Goal: Task Accomplishment & Management: Manage account settings

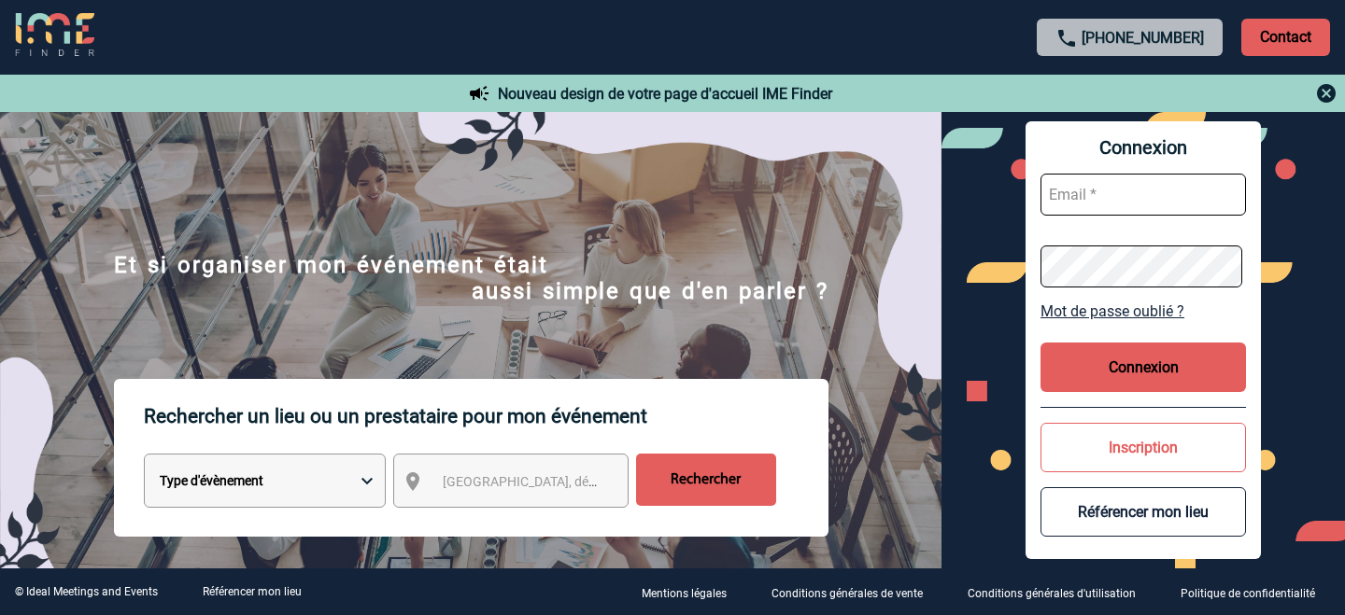
paste input "[EMAIL_ADDRESS][DOMAIN_NAME]"
type input "[EMAIL_ADDRESS][DOMAIN_NAME]"
click at [1131, 384] on button "Connexion" at bounding box center [1142, 367] width 205 height 49
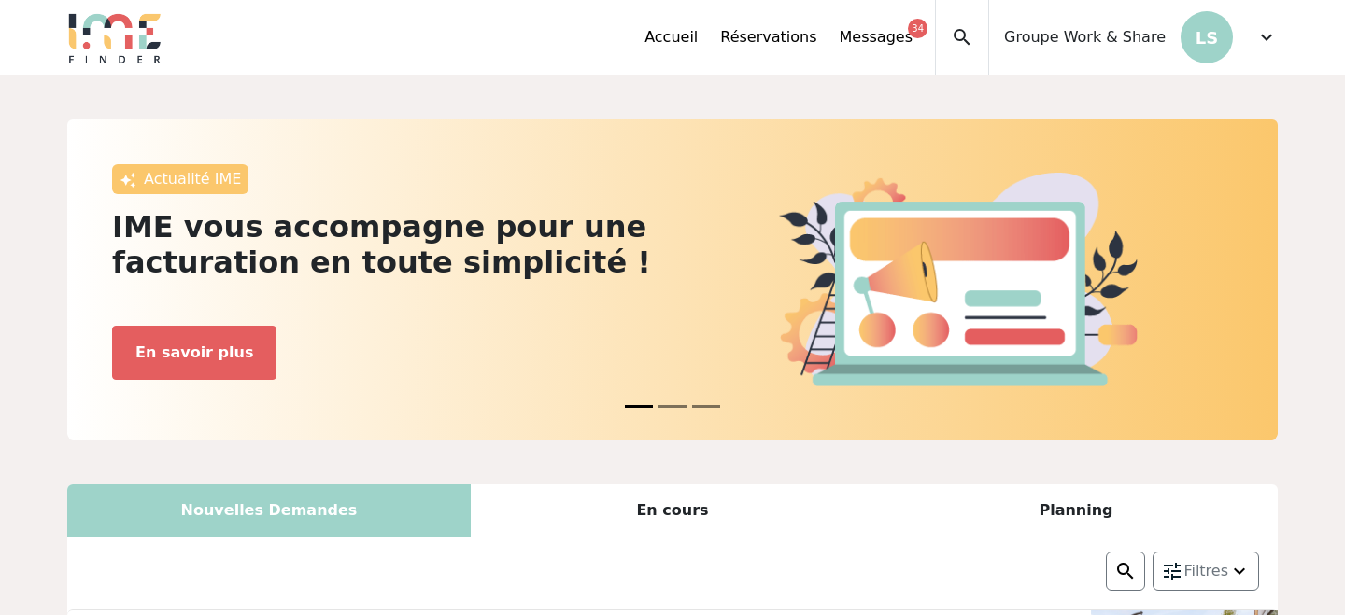
click at [1128, 36] on span "Groupe Work & Share" at bounding box center [1085, 37] width 162 height 22
click at [1269, 46] on span "expand_more" at bounding box center [1266, 37] width 22 height 22
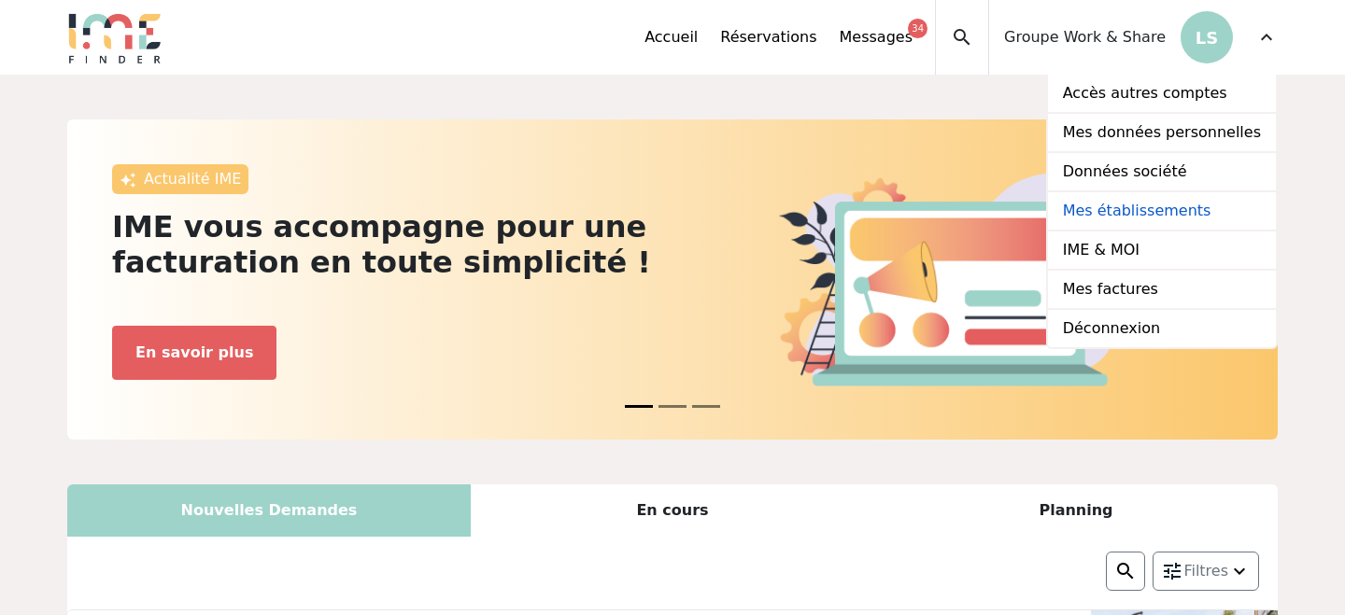
click at [1193, 216] on link "Mes établissements" at bounding box center [1162, 211] width 228 height 39
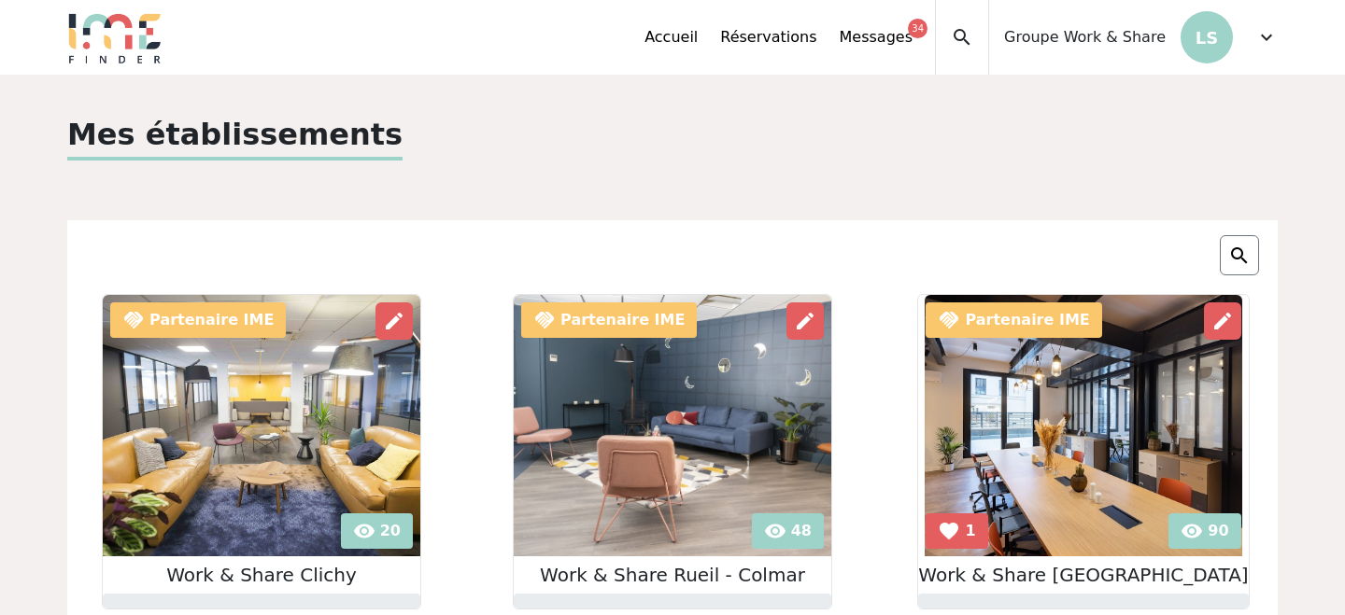
scroll to position [195, 0]
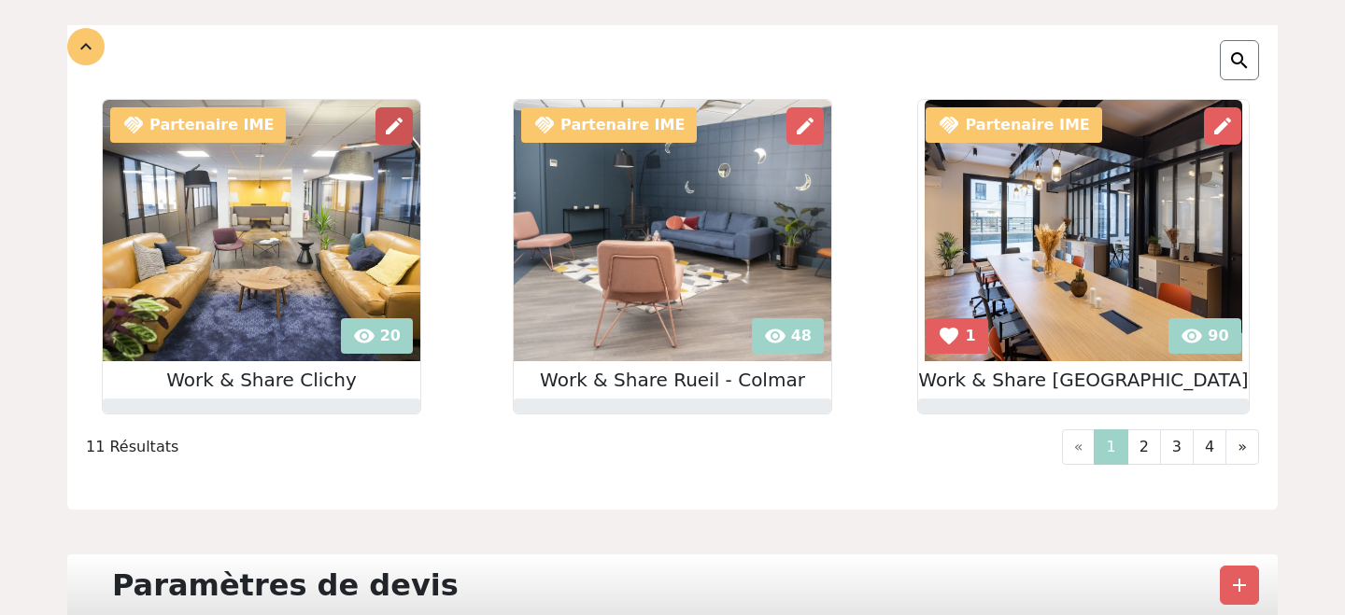
click at [386, 124] on span "edit" at bounding box center [394, 126] width 22 height 22
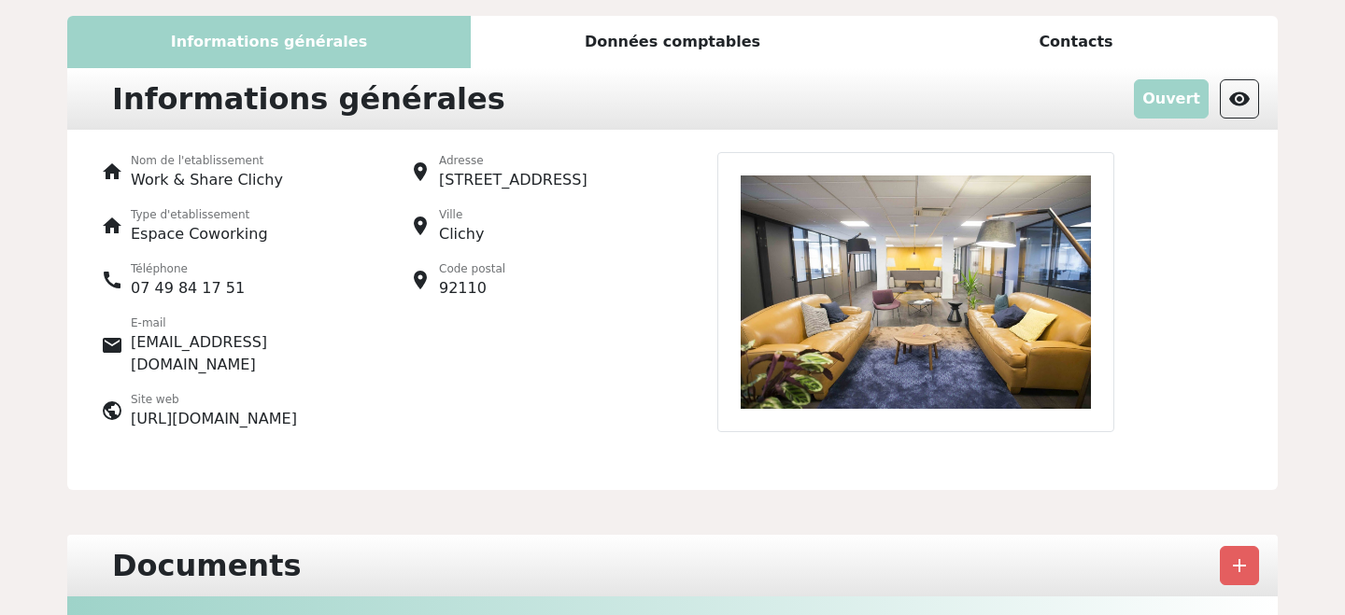
scroll to position [86, 0]
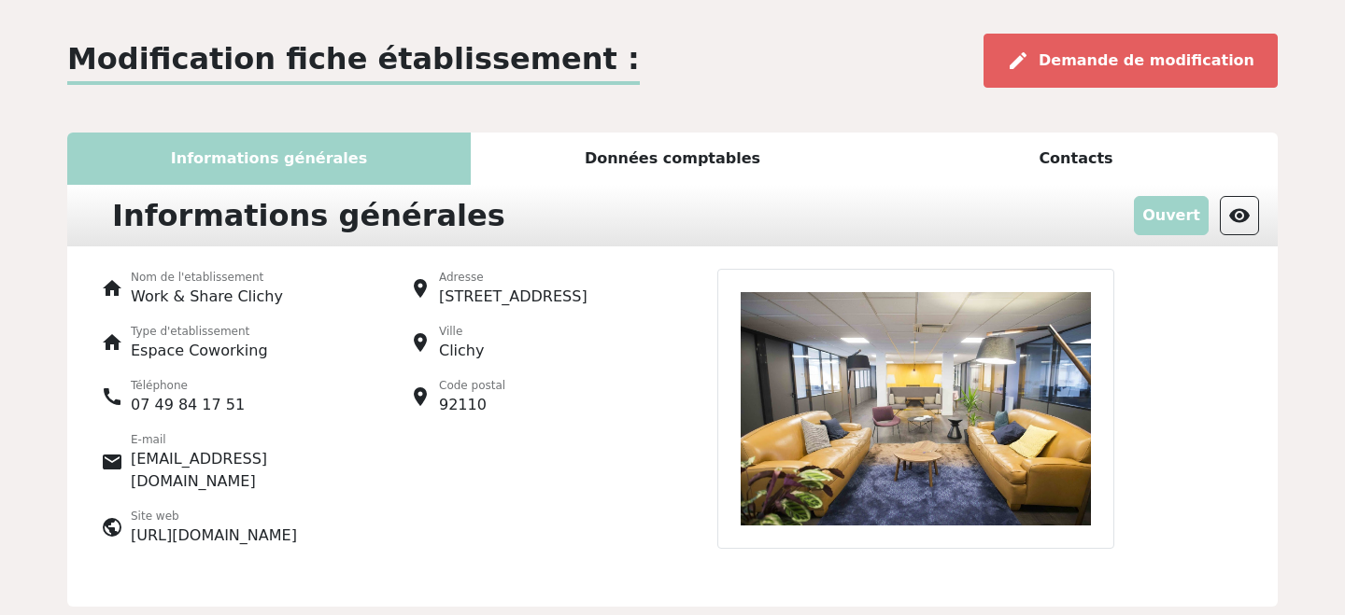
click at [694, 161] on div "Données comptables" at bounding box center [672, 159] width 403 height 52
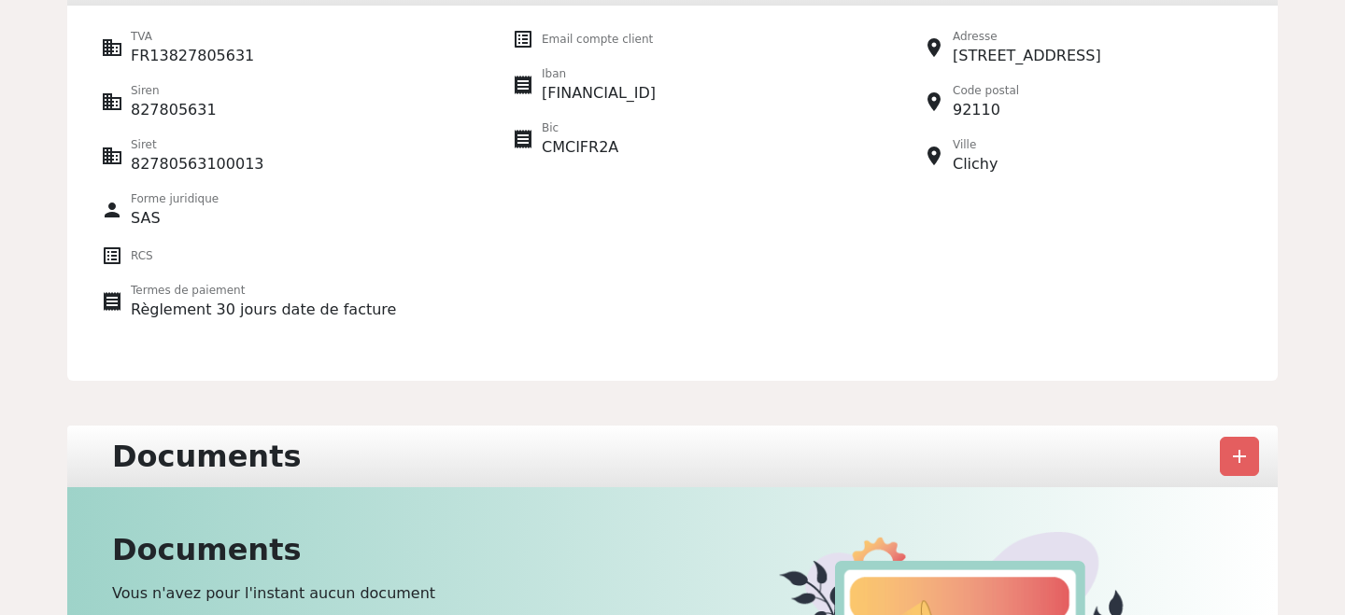
scroll to position [0, 0]
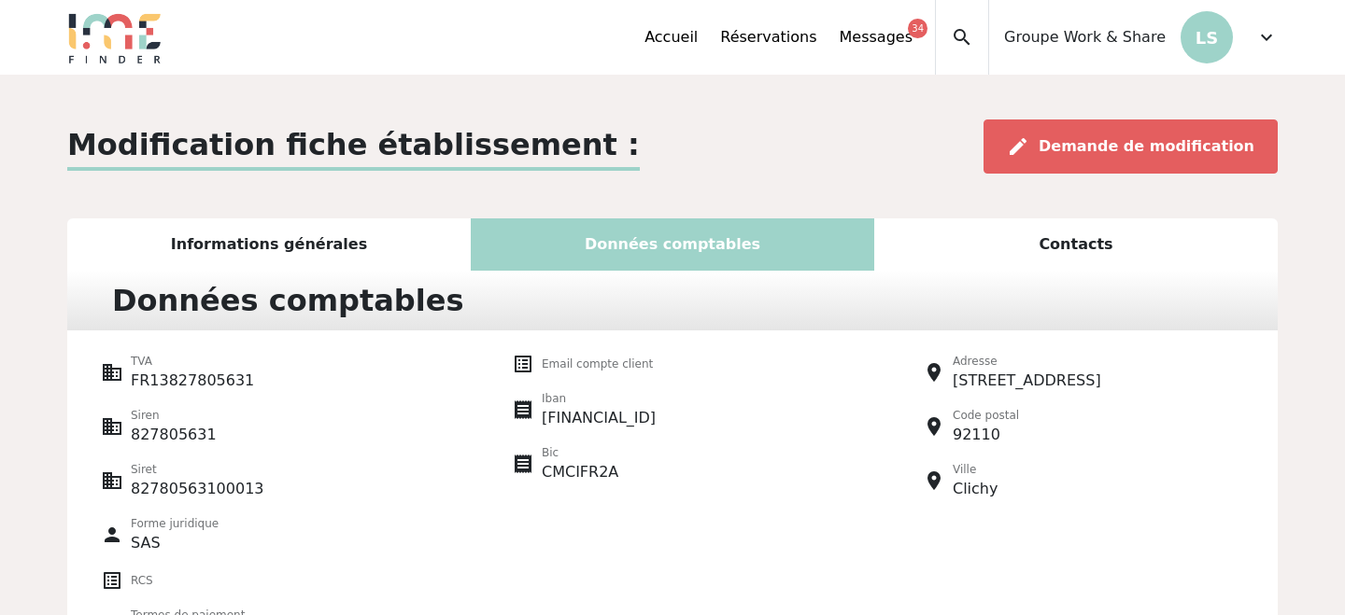
click at [308, 234] on div "Informations générales" at bounding box center [268, 245] width 403 height 52
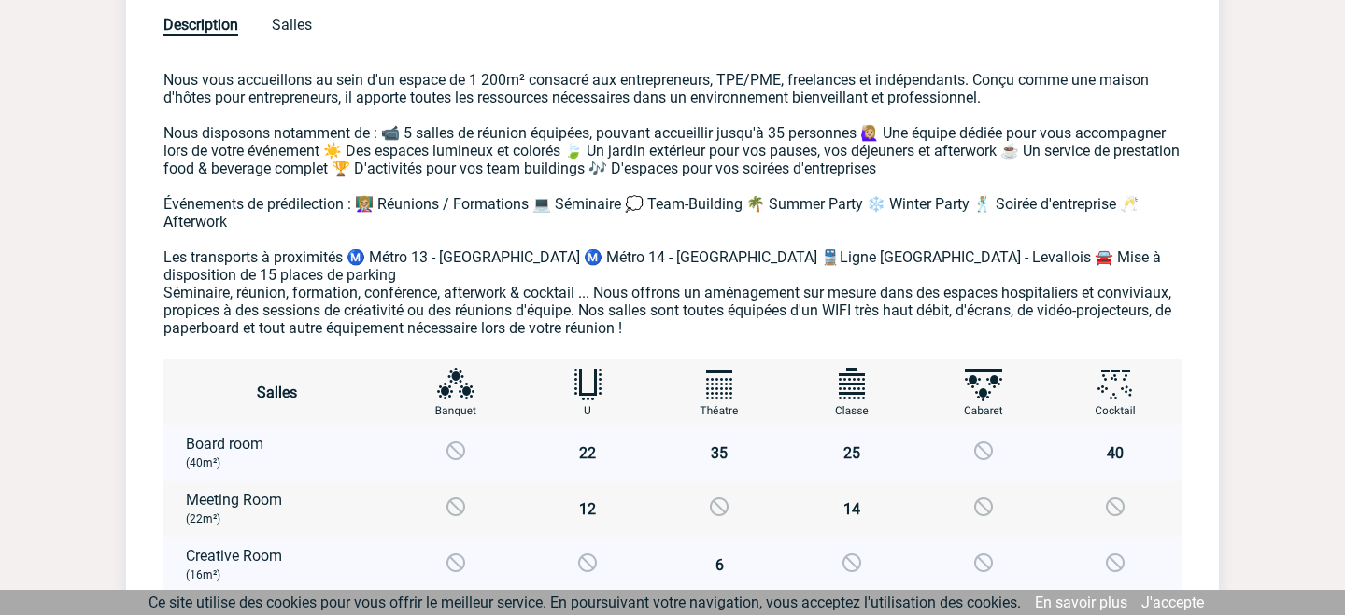
scroll to position [840, 0]
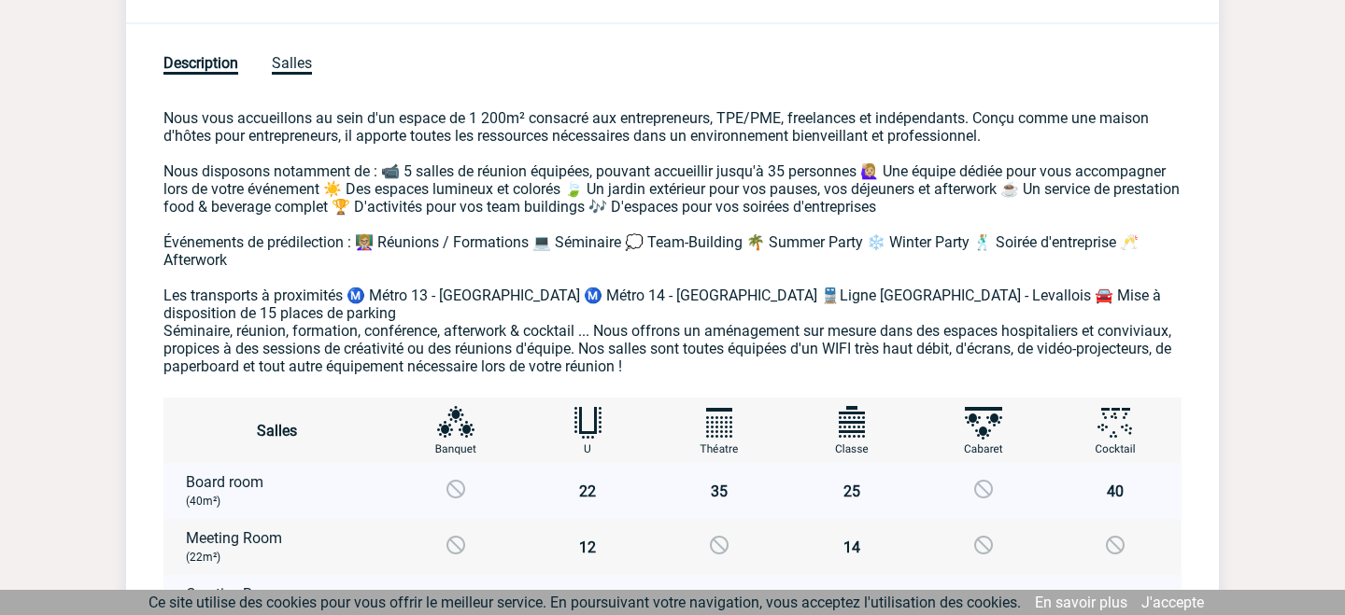
click at [303, 64] on span "Salles" at bounding box center [292, 64] width 40 height 21
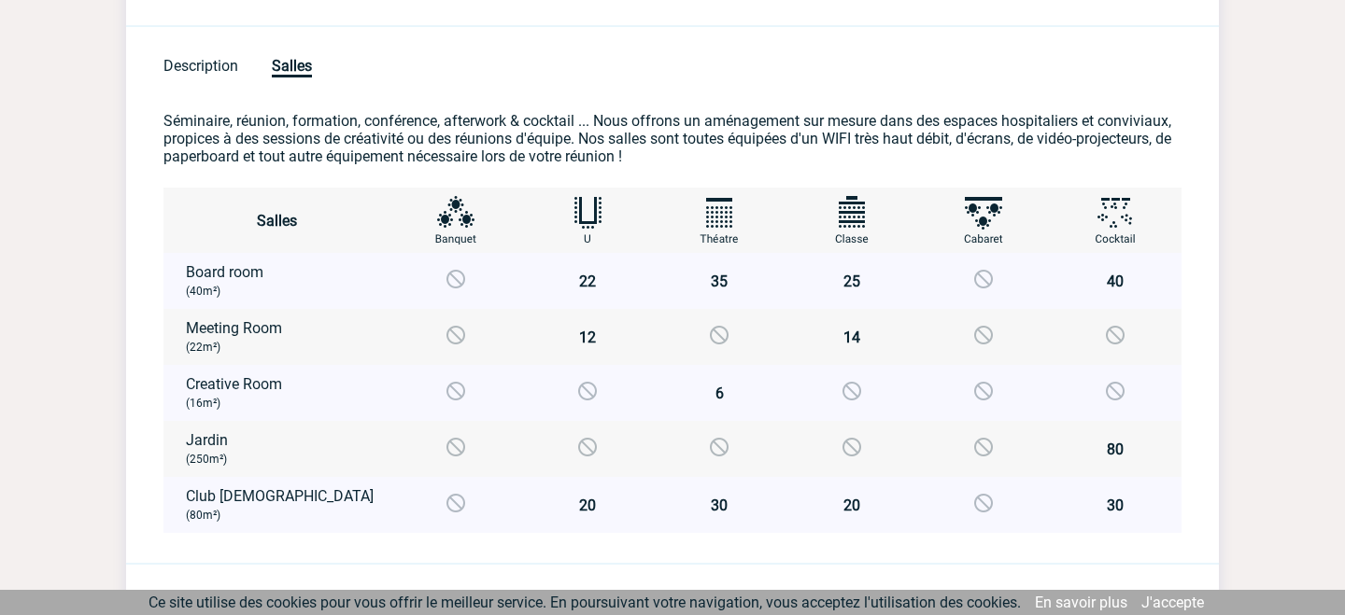
scroll to position [831, 0]
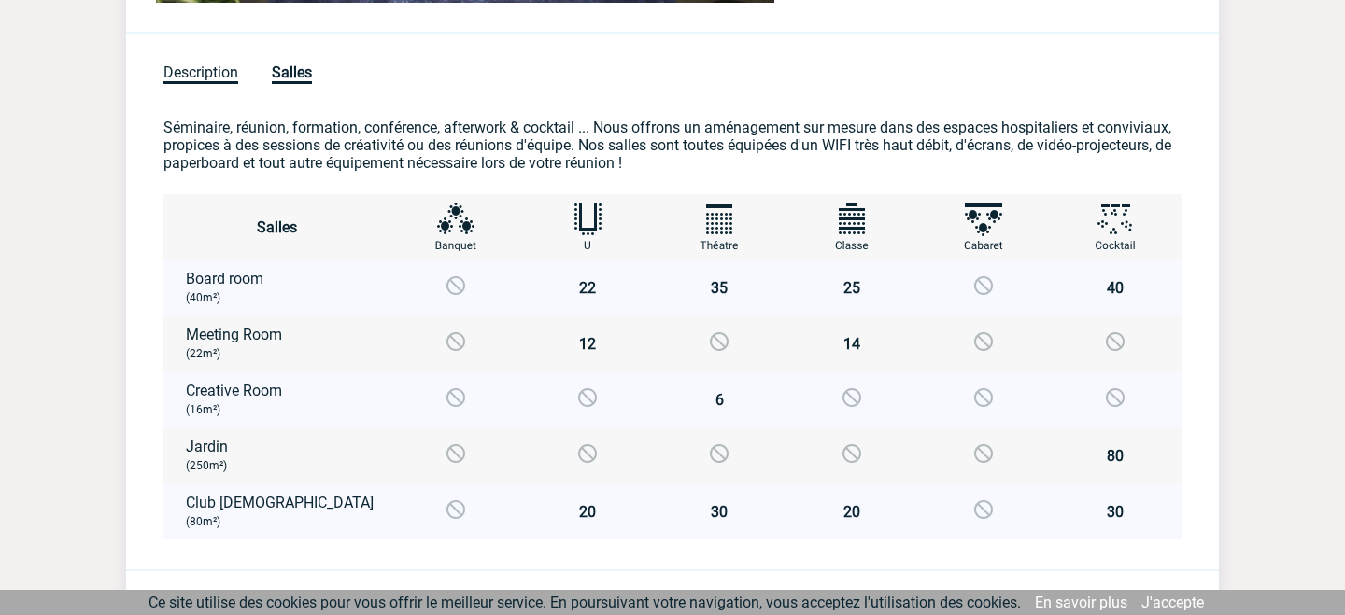
click at [203, 70] on span "Description" at bounding box center [200, 73] width 75 height 21
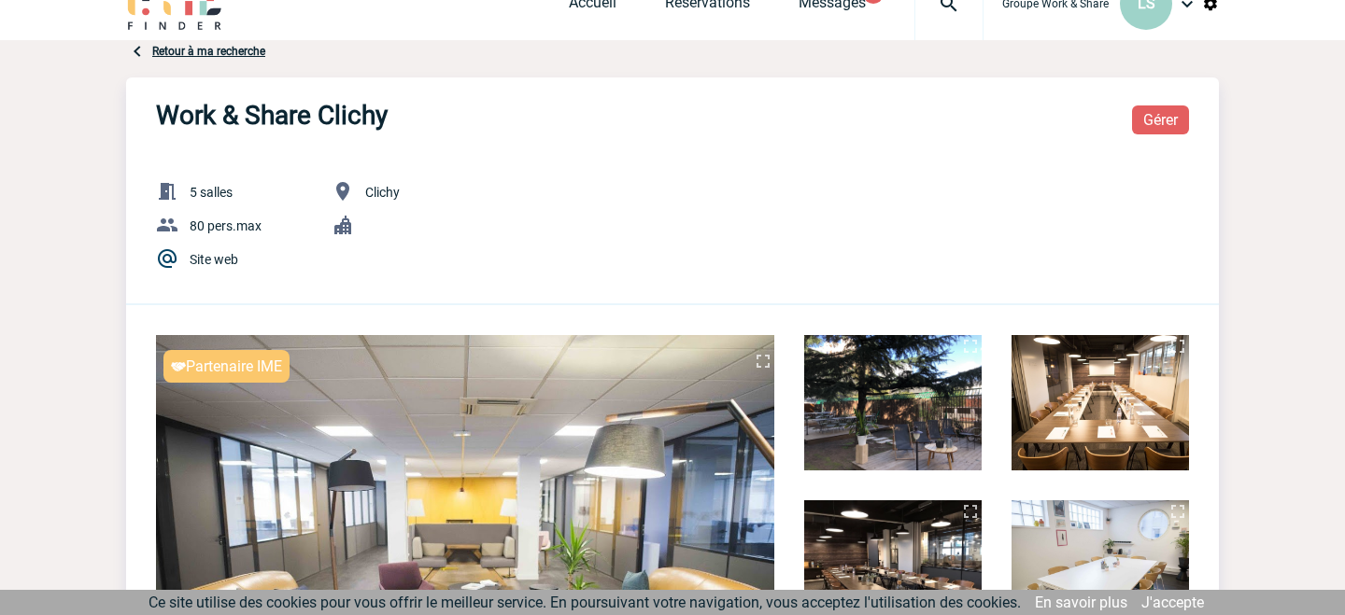
scroll to position [0, 0]
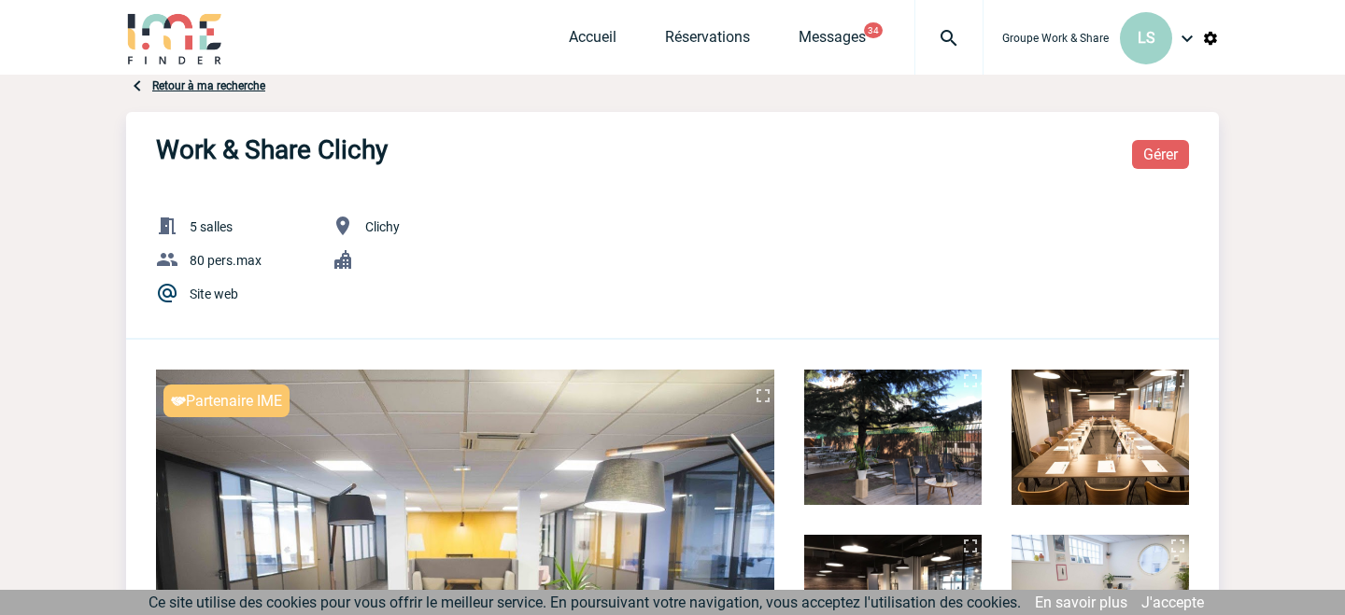
click at [1144, 157] on link "Gérer" at bounding box center [1160, 154] width 57 height 29
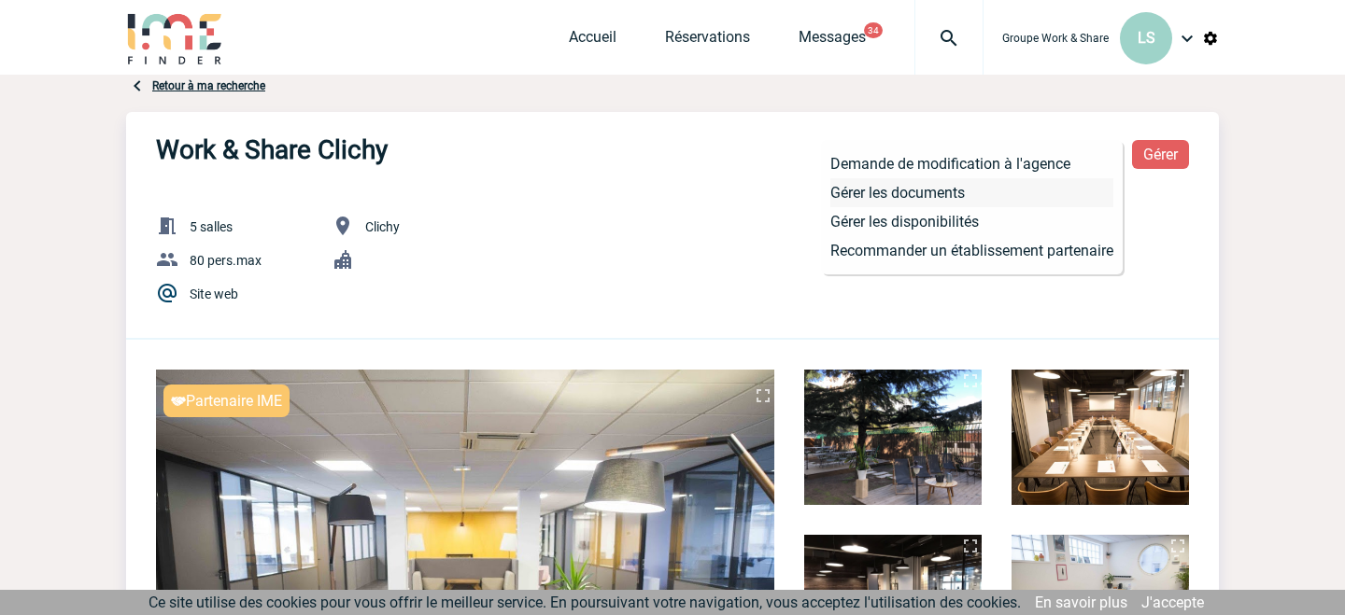
click at [958, 205] on li "Gérer les documents" at bounding box center [971, 192] width 283 height 29
